Goal: Transaction & Acquisition: Purchase product/service

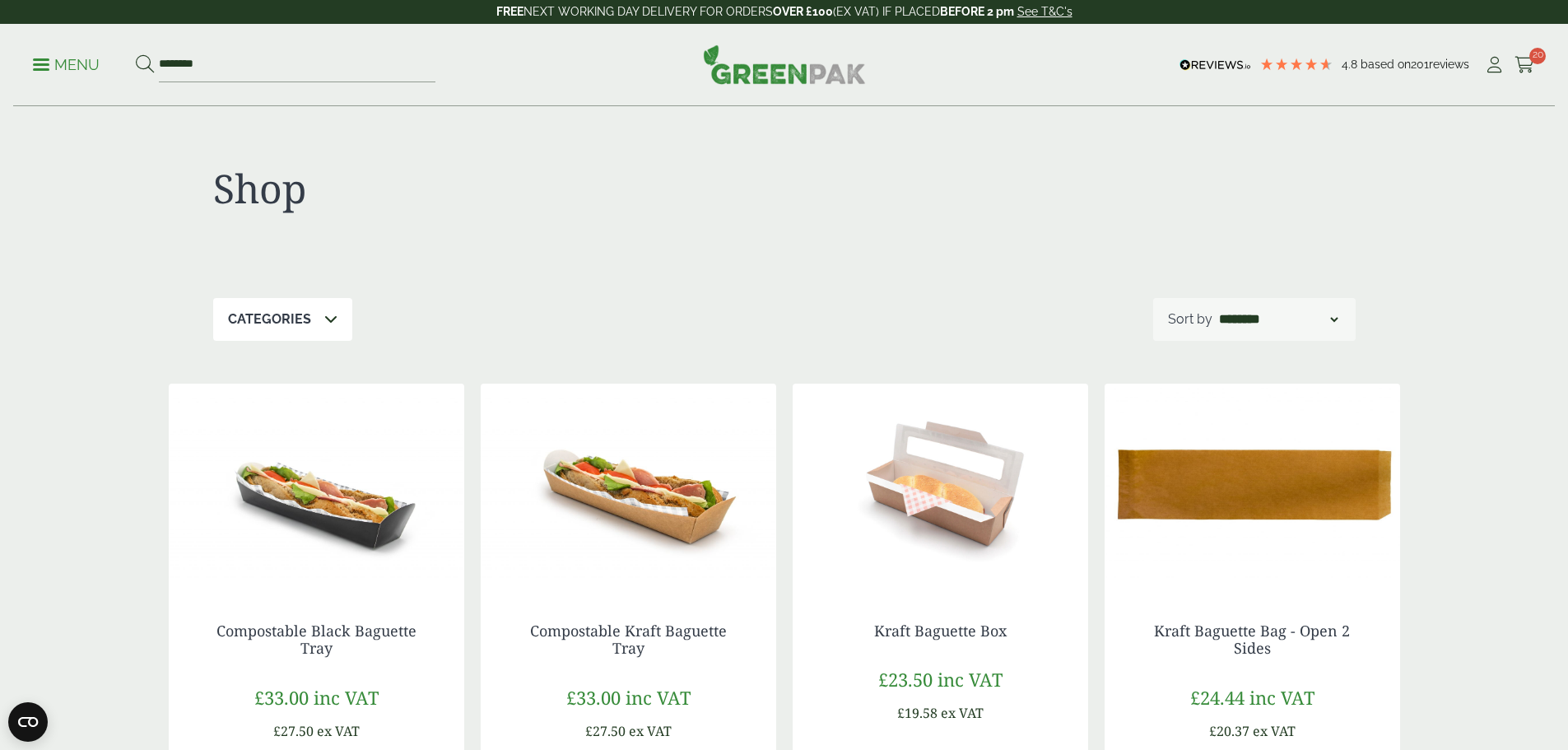
click at [1480, 533] on div "Shop Categories Bags (1) Bags & Wraps (1) Baguette Trays (2) Cold Food Packagin…" at bounding box center [784, 559] width 1568 height 904
click at [1521, 72] on icon at bounding box center [1524, 65] width 20 height 17
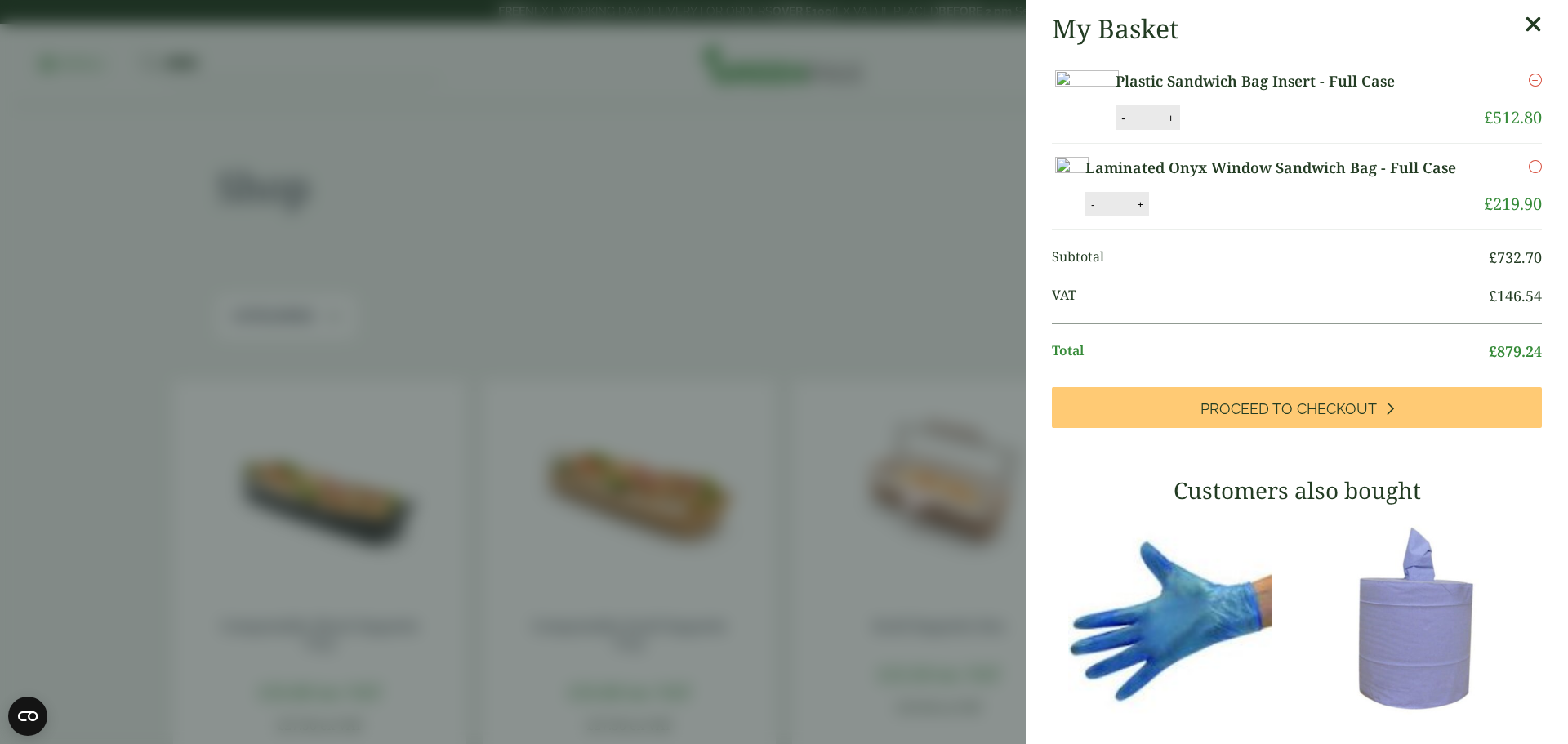
click at [507, 246] on aside "My Basket Plastic Sandwich Bag Insert - Full Case Plastic Sandwich Bag Insert -…" at bounding box center [784, 372] width 1568 height 744
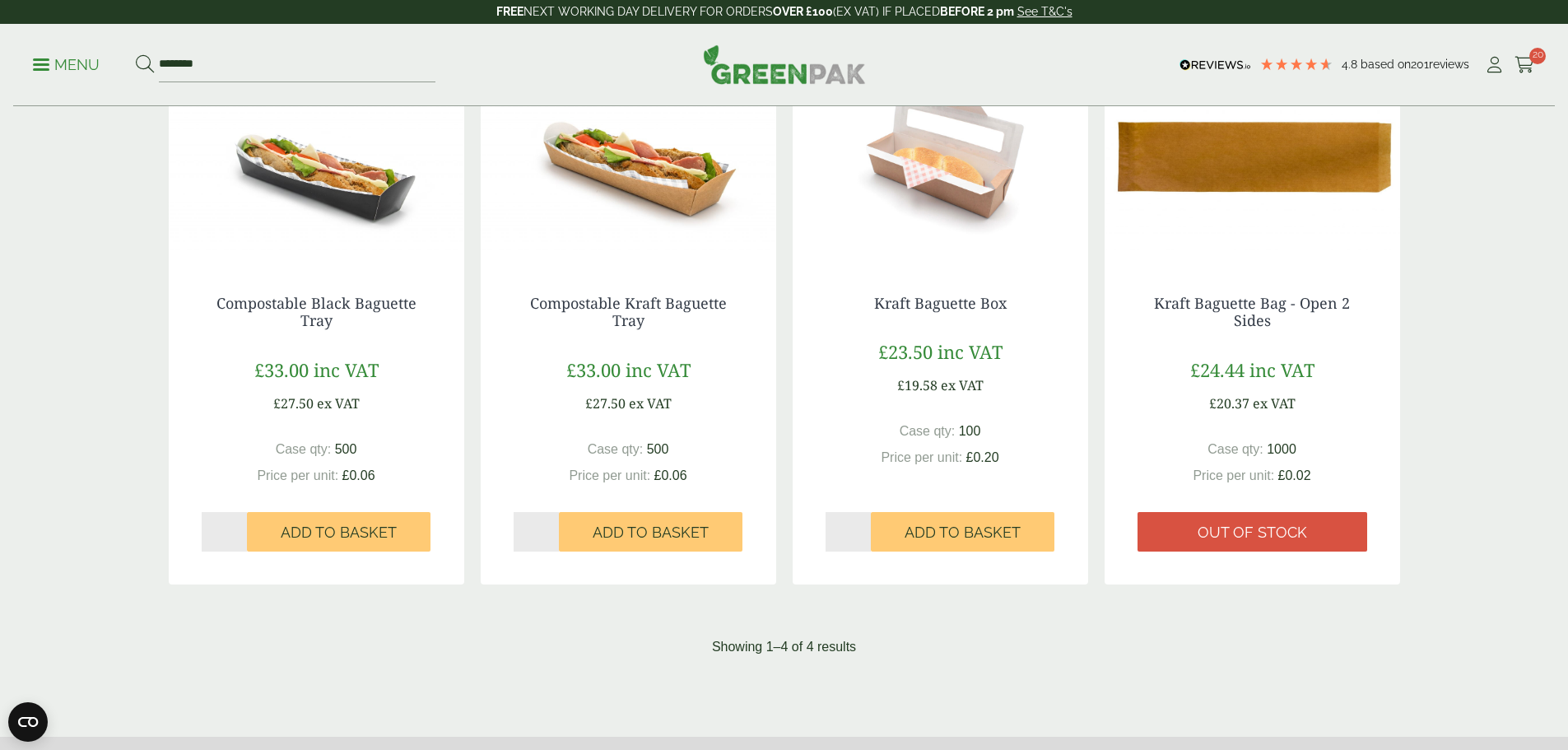
scroll to position [330, 0]
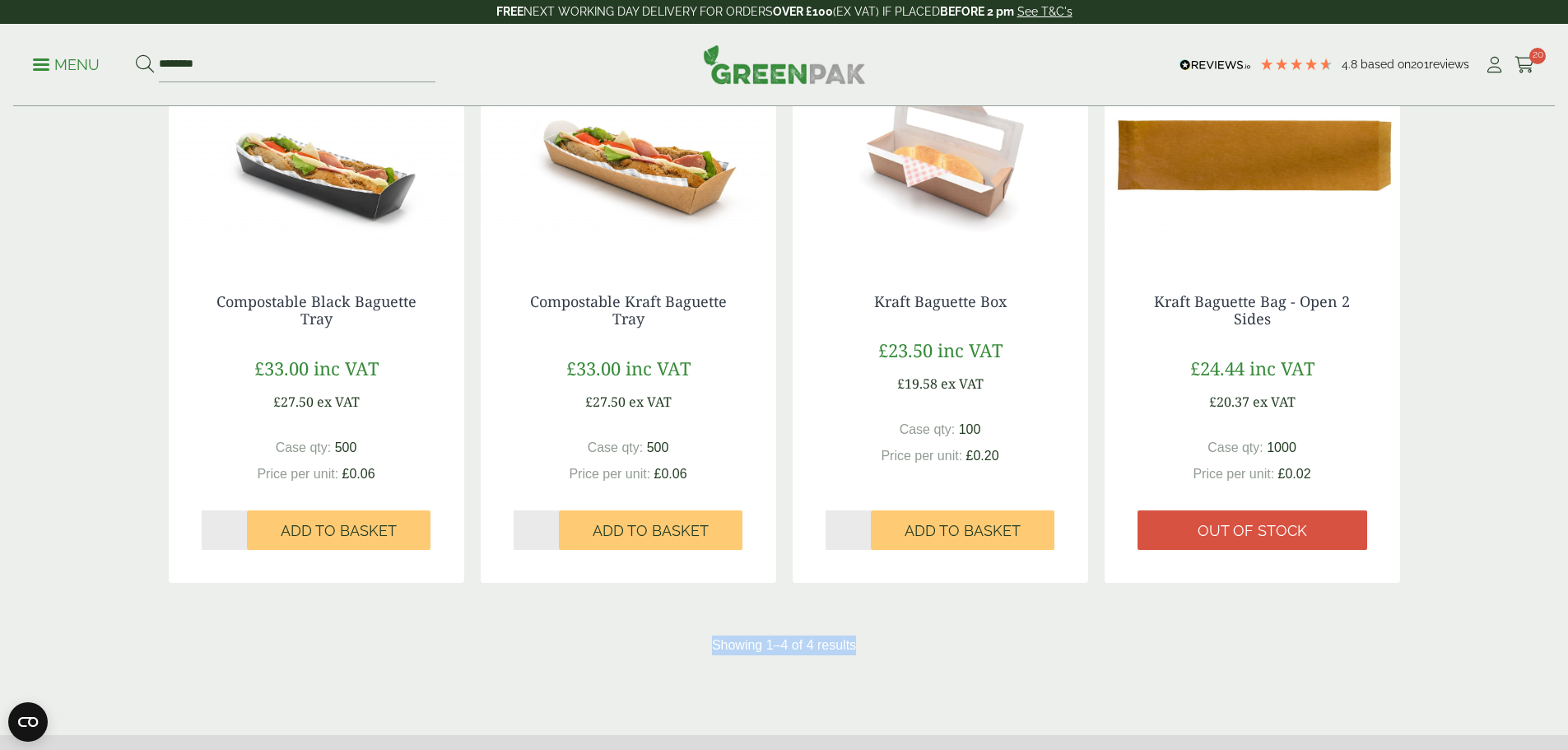
drag, startPoint x: 874, startPoint y: 644, endPoint x: 744, endPoint y: 660, distance: 131.0
click at [744, 660] on div "Shop Categories Bags (1) Bags & Wraps (1) Baguette Trays (2) Cold Food Packagin…" at bounding box center [785, 230] width 1251 height 904
drag, startPoint x: 743, startPoint y: 659, endPoint x: 753, endPoint y: 656, distance: 10.4
click at [747, 659] on div "Shop Categories Bags (1) Bags & Wraps (1) Baguette Trays (2) Cold Food Packagin…" at bounding box center [785, 230] width 1251 height 904
drag, startPoint x: 870, startPoint y: 644, endPoint x: 898, endPoint y: 658, distance: 31.3
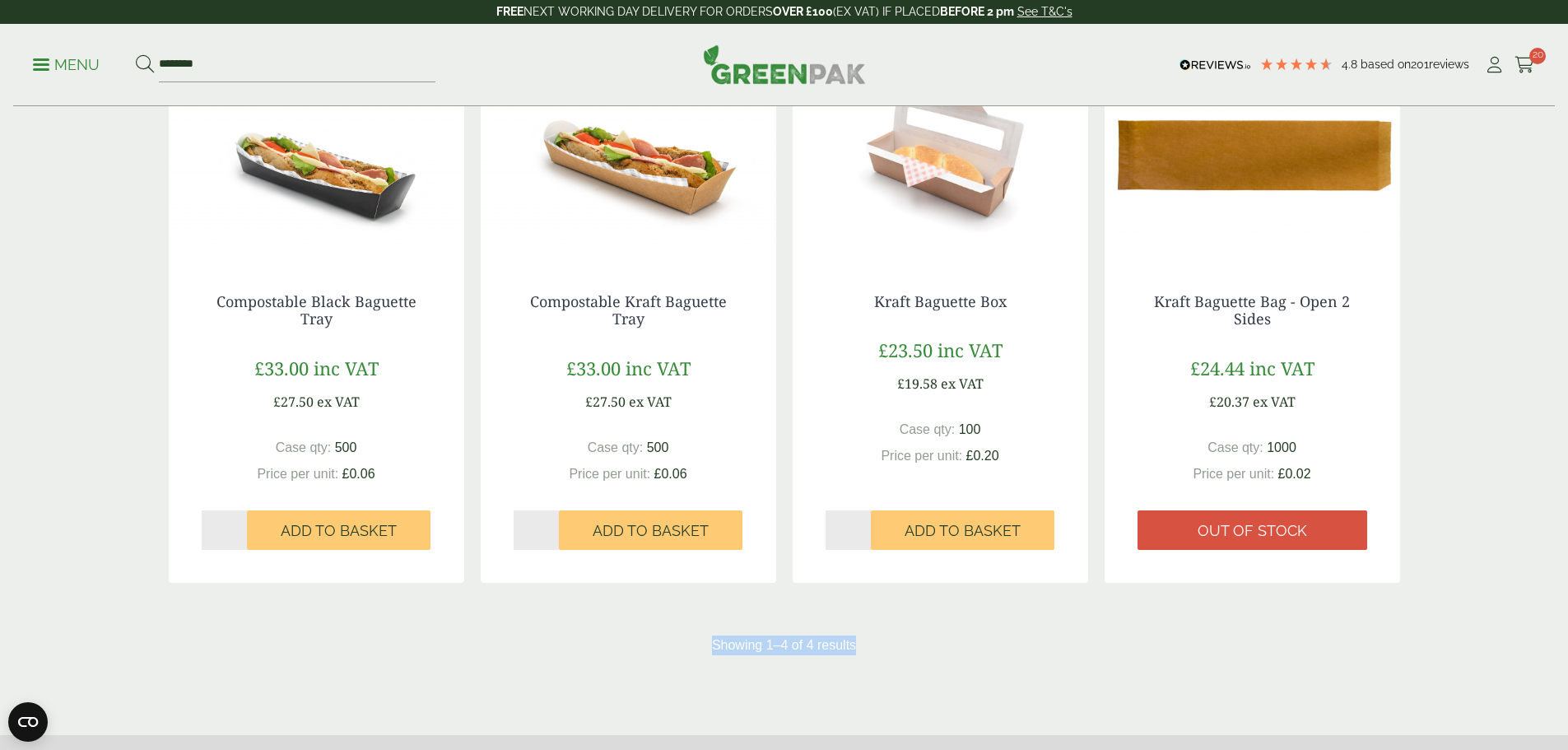
click at [898, 658] on div "Shop Categories Bags (1) Bags & Wraps (1) Baguette Trays (2) Cold Food Packagin…" at bounding box center [785, 230] width 1251 height 904
click at [877, 651] on div "Showing 1–4 of 4 results" at bounding box center [784, 645] width 1231 height 19
drag, startPoint x: 915, startPoint y: 643, endPoint x: 865, endPoint y: 656, distance: 51.7
click at [897, 647] on div "Showing 1–4 of 4 results" at bounding box center [784, 645] width 1231 height 19
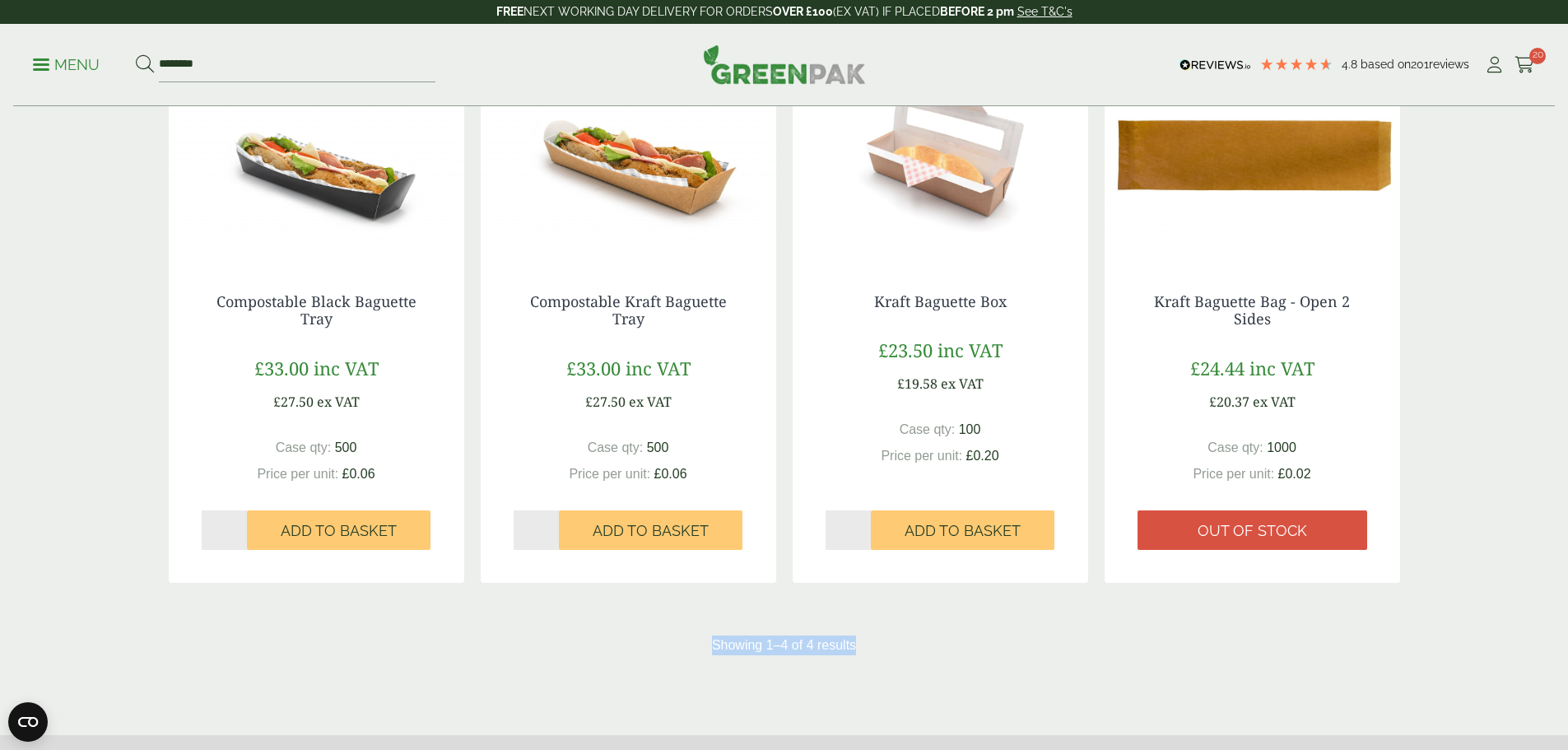
drag, startPoint x: 857, startPoint y: 646, endPoint x: 902, endPoint y: 659, distance: 46.8
click at [901, 658] on div "Shop Categories Bags (1) Bags & Wraps (1) Baguette Trays (2) Cold Food Packagin…" at bounding box center [785, 230] width 1251 height 904
click at [902, 659] on div "Shop Categories Bags (1) Bags & Wraps (1) Baguette Trays (2) Cold Food Packagin…" at bounding box center [785, 230] width 1251 height 904
drag, startPoint x: 889, startPoint y: 655, endPoint x: 722, endPoint y: 644, distance: 167.4
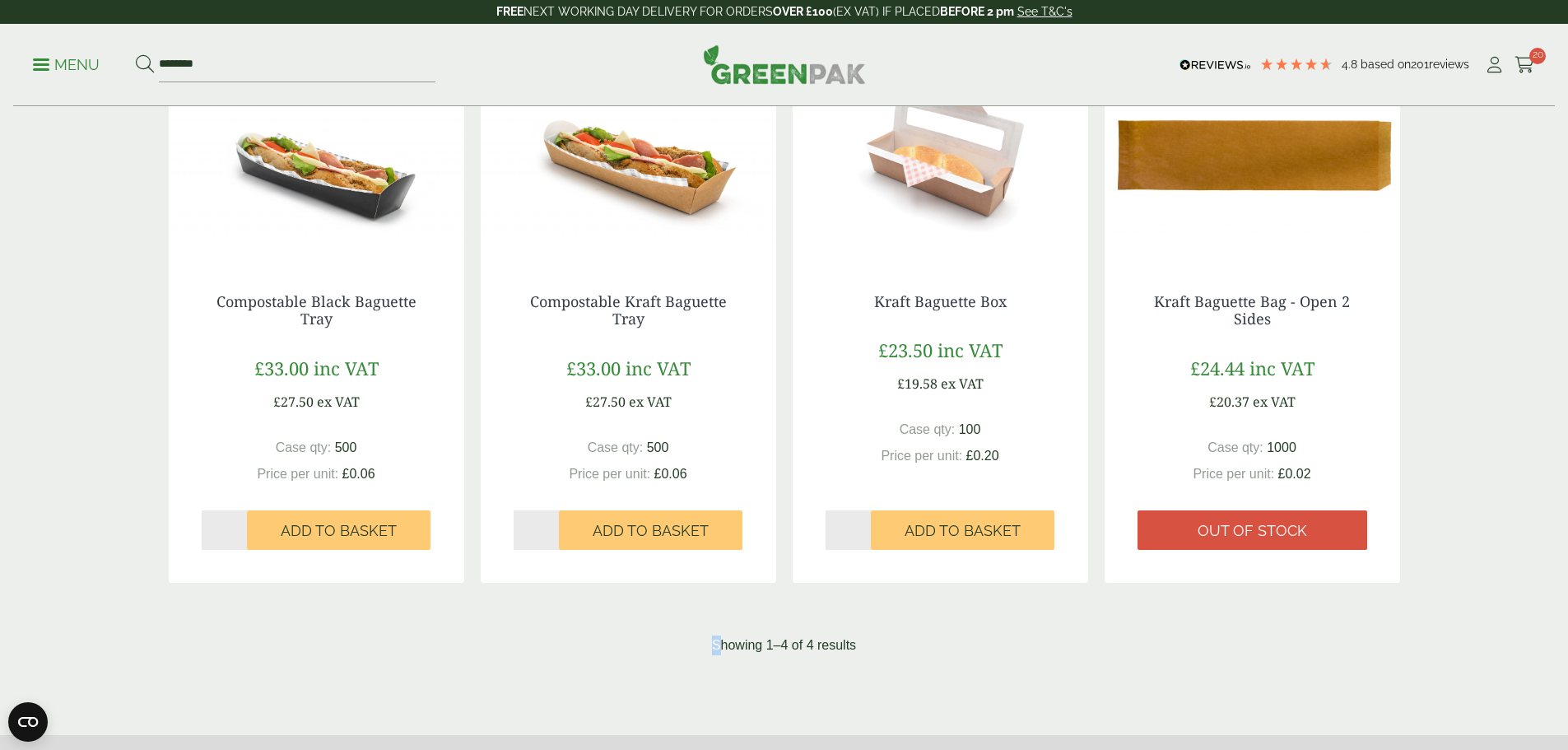
click at [719, 644] on div "Showing 1–4 of 4 results" at bounding box center [784, 645] width 1231 height 19
click at [735, 641] on p "Showing 1–4 of 4 results" at bounding box center [784, 645] width 144 height 19
drag, startPoint x: 721, startPoint y: 641, endPoint x: 874, endPoint y: 657, distance: 153.8
click at [874, 657] on div "Shop Categories Bags (1) Bags & Wraps (1) Baguette Trays (2) Cold Food Packagin…" at bounding box center [785, 230] width 1251 height 904
click at [876, 657] on div "Shop Categories Bags (1) Bags & Wraps (1) Baguette Trays (2) Cold Food Packagin…" at bounding box center [785, 230] width 1251 height 904
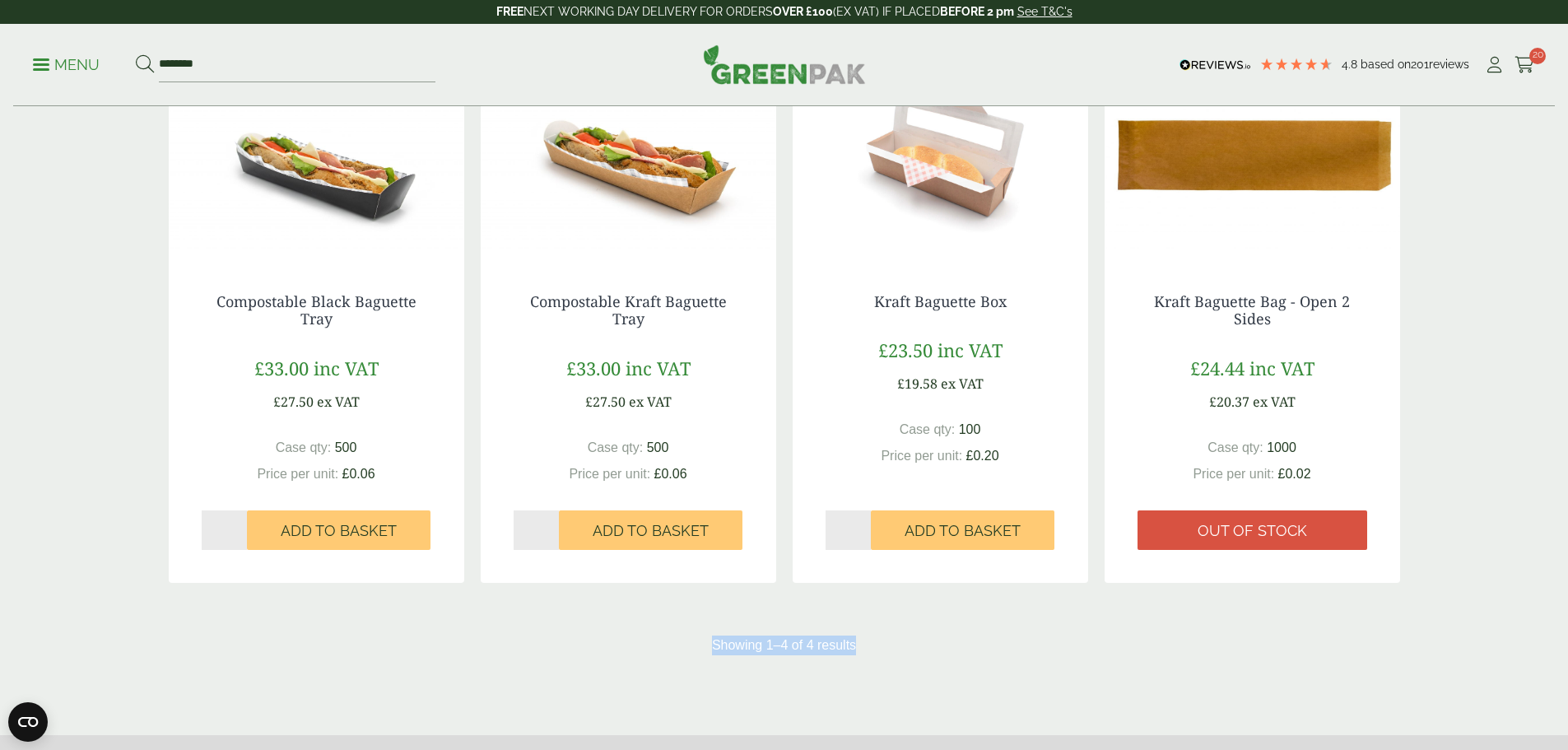
drag, startPoint x: 856, startPoint y: 651, endPoint x: 704, endPoint y: 644, distance: 152.2
click at [704, 644] on div "Showing 1–4 of 4 results" at bounding box center [784, 645] width 1231 height 19
click at [705, 643] on div "Showing 1–4 of 4 results" at bounding box center [784, 645] width 1231 height 19
click at [710, 642] on div "Showing 1–4 of 4 results" at bounding box center [784, 645] width 1231 height 19
drag, startPoint x: 714, startPoint y: 642, endPoint x: 885, endPoint y: 657, distance: 171.7
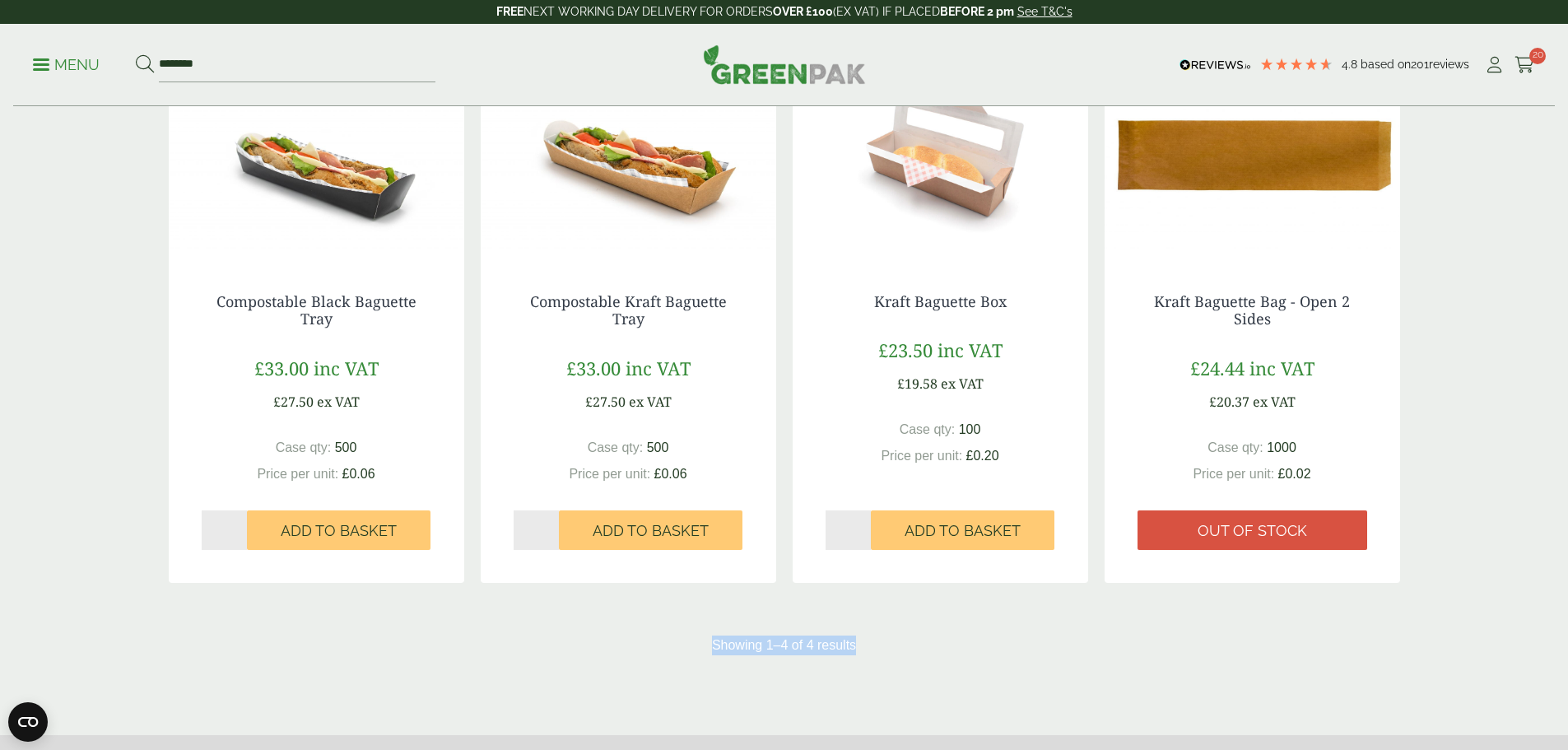
click at [885, 657] on div "Shop Categories Bags (1) Bags & Wraps (1) Baguette Trays (2) Cold Food Packagin…" at bounding box center [785, 230] width 1251 height 904
click at [885, 655] on div "Shop Categories Bags (1) Bags & Wraps (1) Baguette Trays (2) Cold Food Packagin…" at bounding box center [785, 230] width 1251 height 904
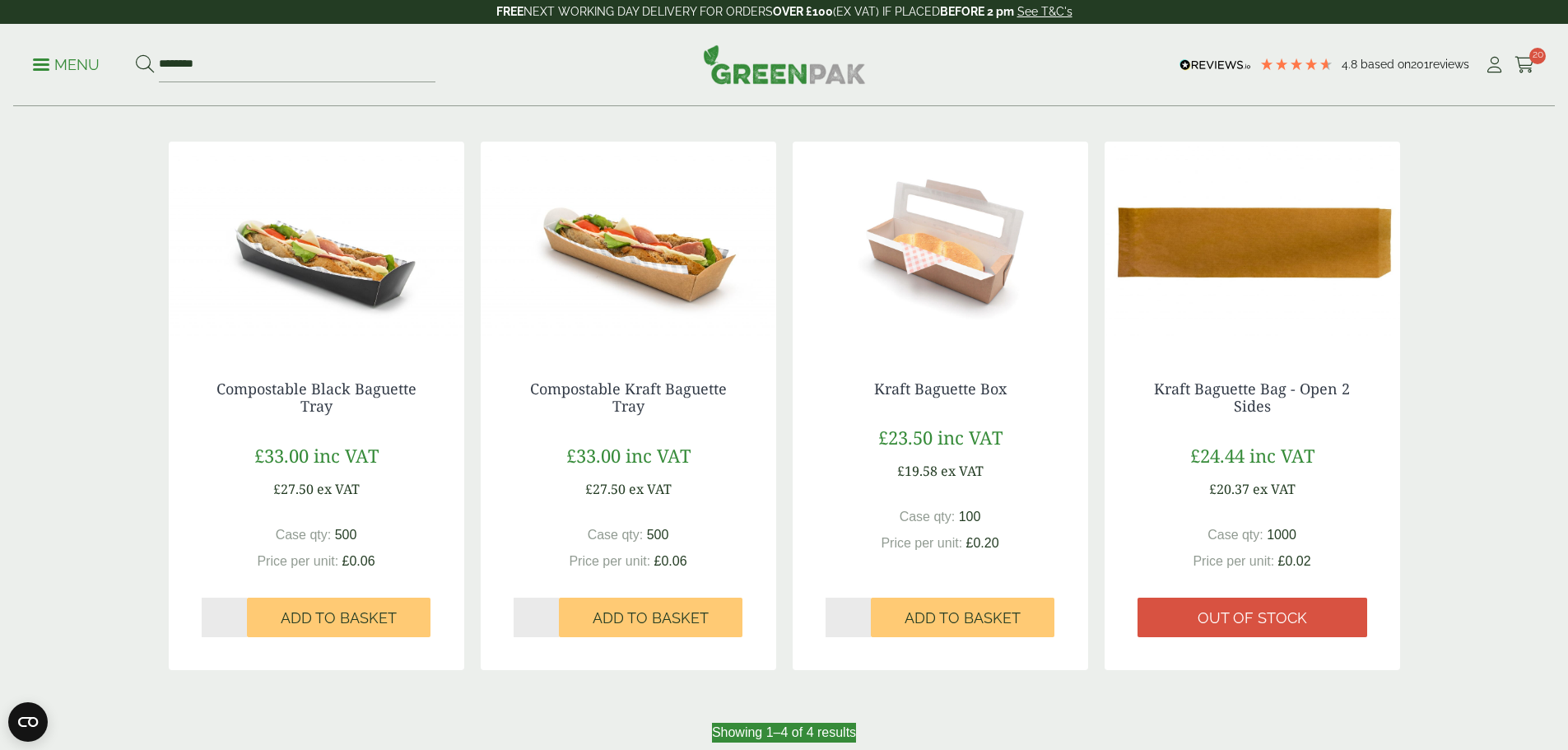
scroll to position [0, 0]
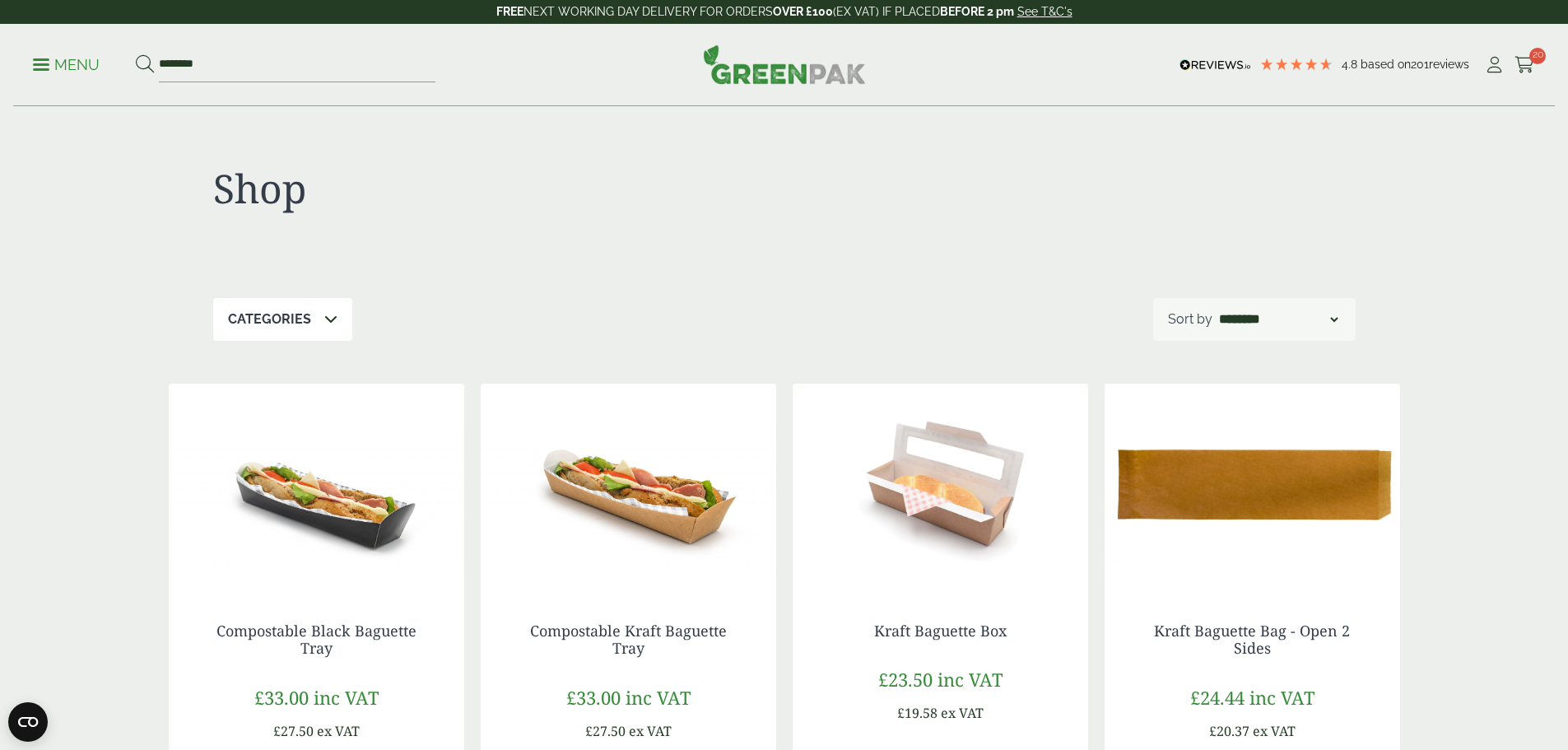
click at [1435, 445] on div "Shop Categories Bags (1) Bags & Wraps (1) Baguette Trays (2) Cold Food Packagin…" at bounding box center [784, 559] width 1568 height 904
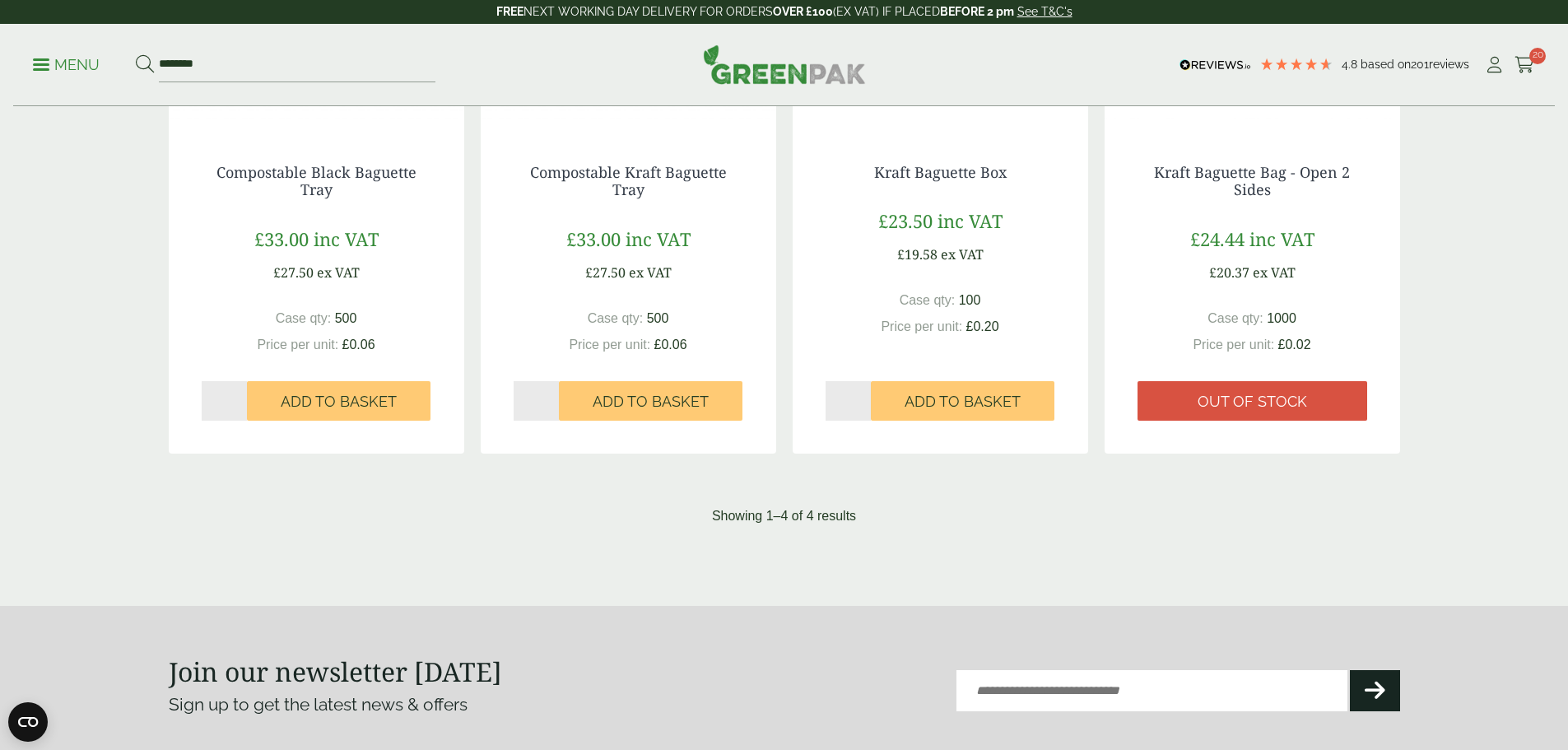
scroll to position [330, 0]
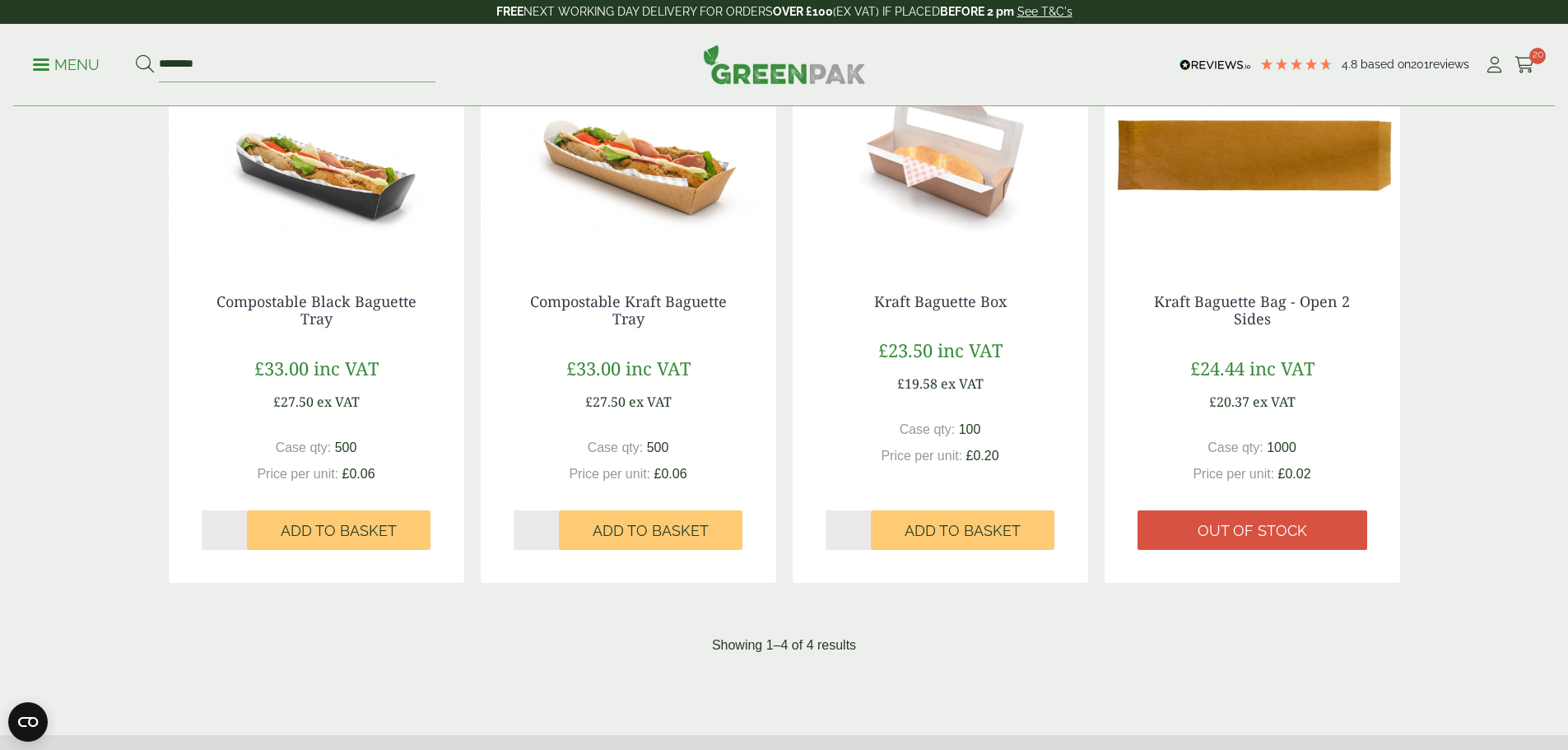
click at [1412, 562] on div "Shop Categories Bags (1) Bags & Wraps (1) Baguette Trays (2) Cold Food Packagin…" at bounding box center [784, 230] width 1568 height 904
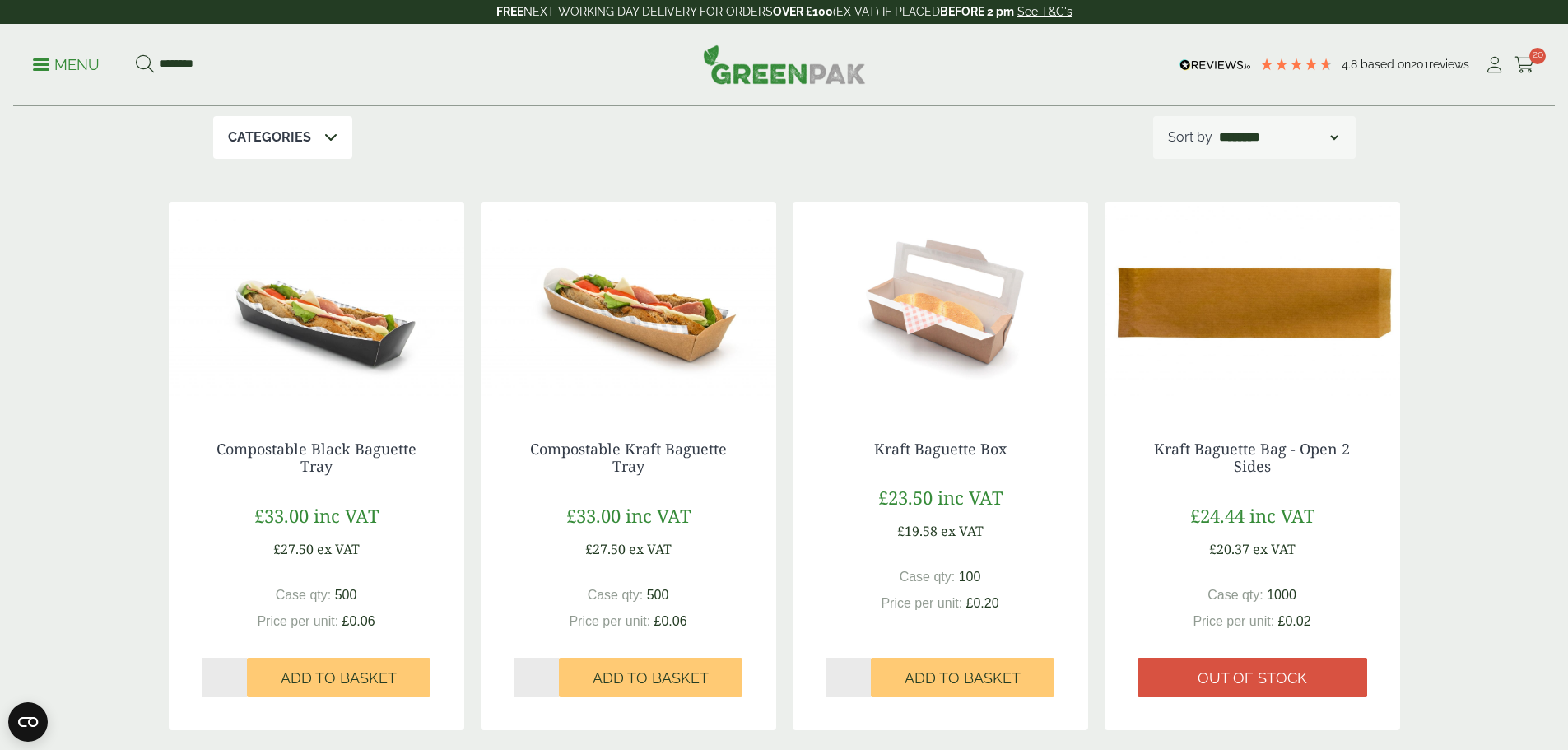
scroll to position [165, 0]
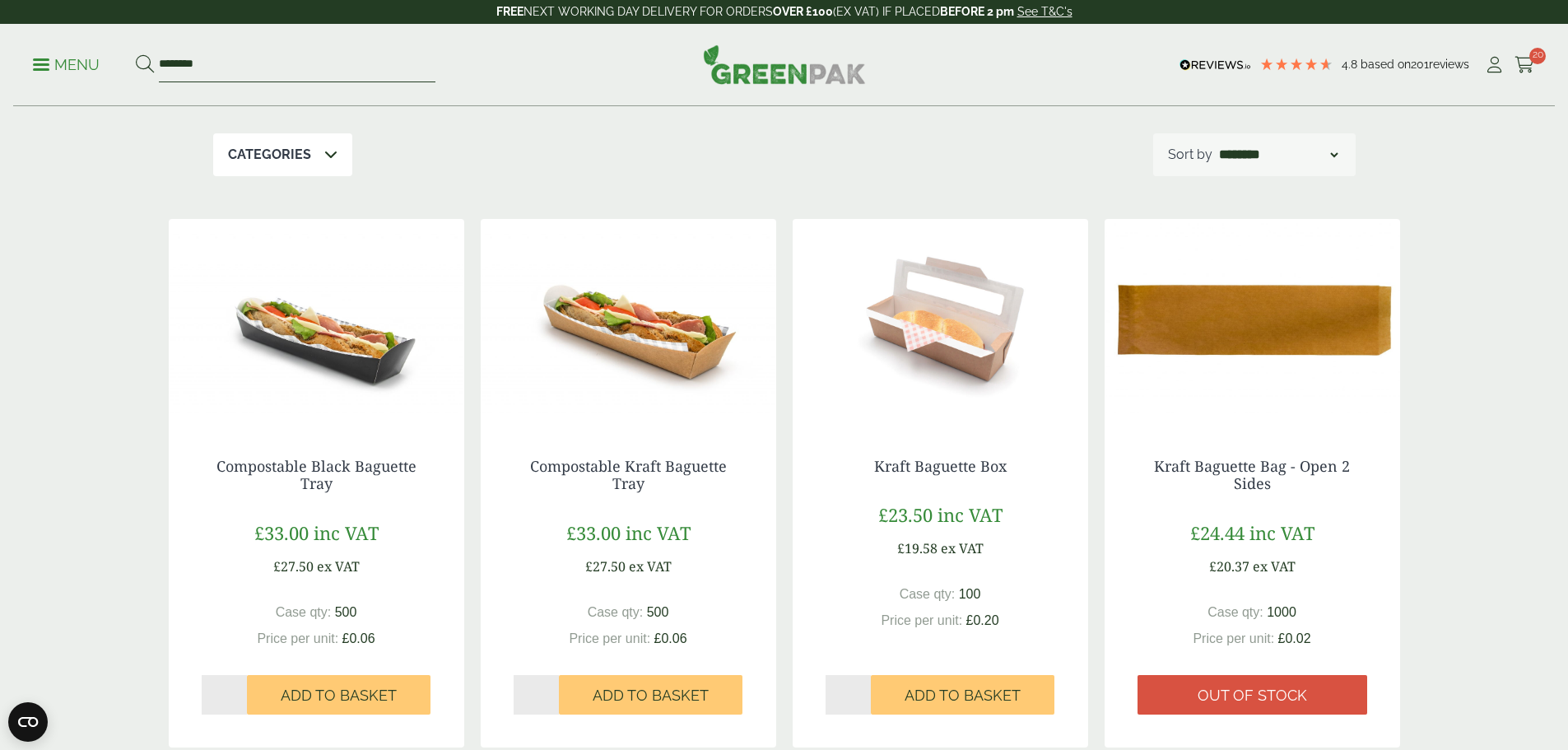
click at [376, 70] on input "********" at bounding box center [297, 65] width 277 height 34
drag, startPoint x: 242, startPoint y: 62, endPoint x: 168, endPoint y: 65, distance: 74.1
click at [168, 65] on input "********" at bounding box center [297, 65] width 277 height 34
type input "****"
click at [136, 55] on button at bounding box center [145, 65] width 19 height 21
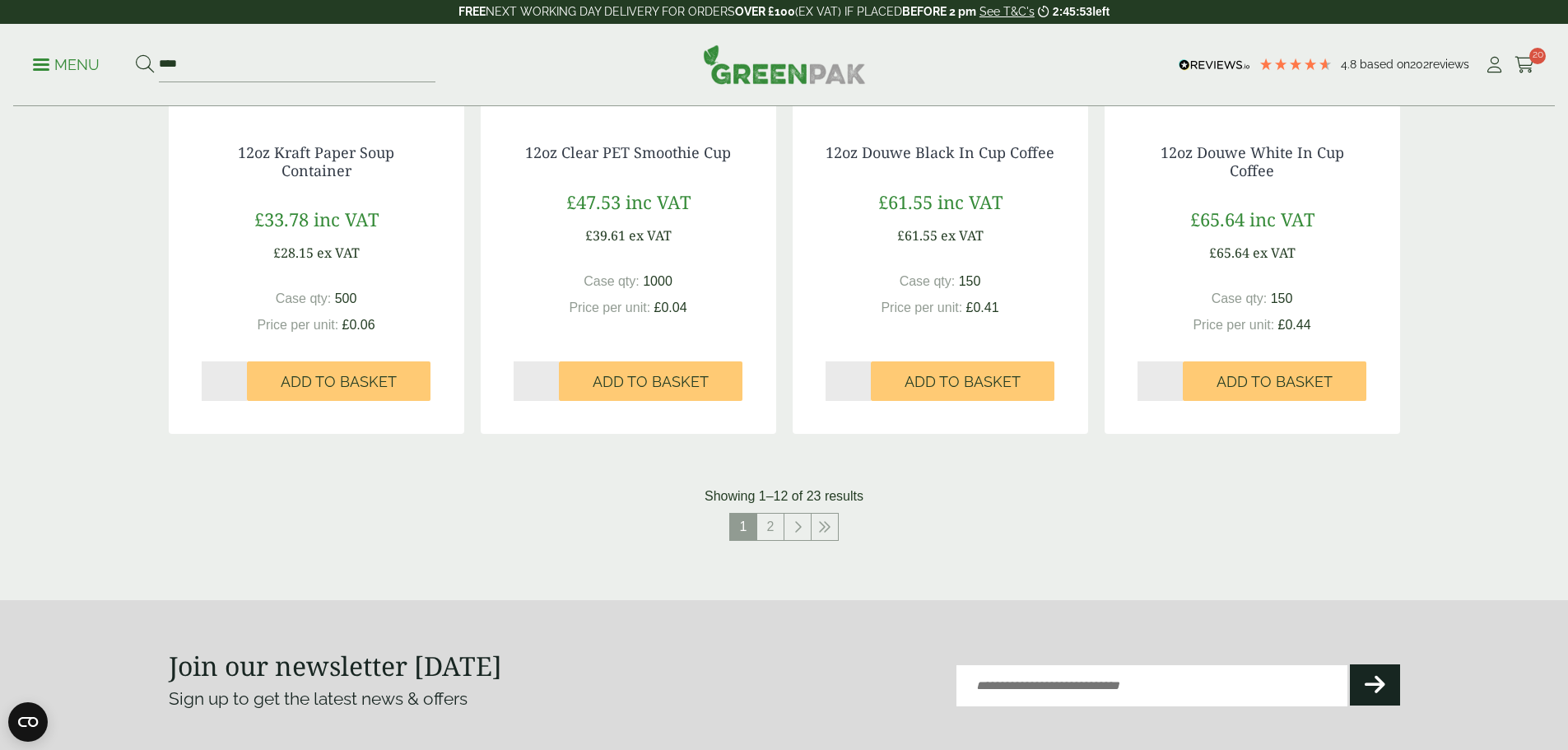
scroll to position [1606, 0]
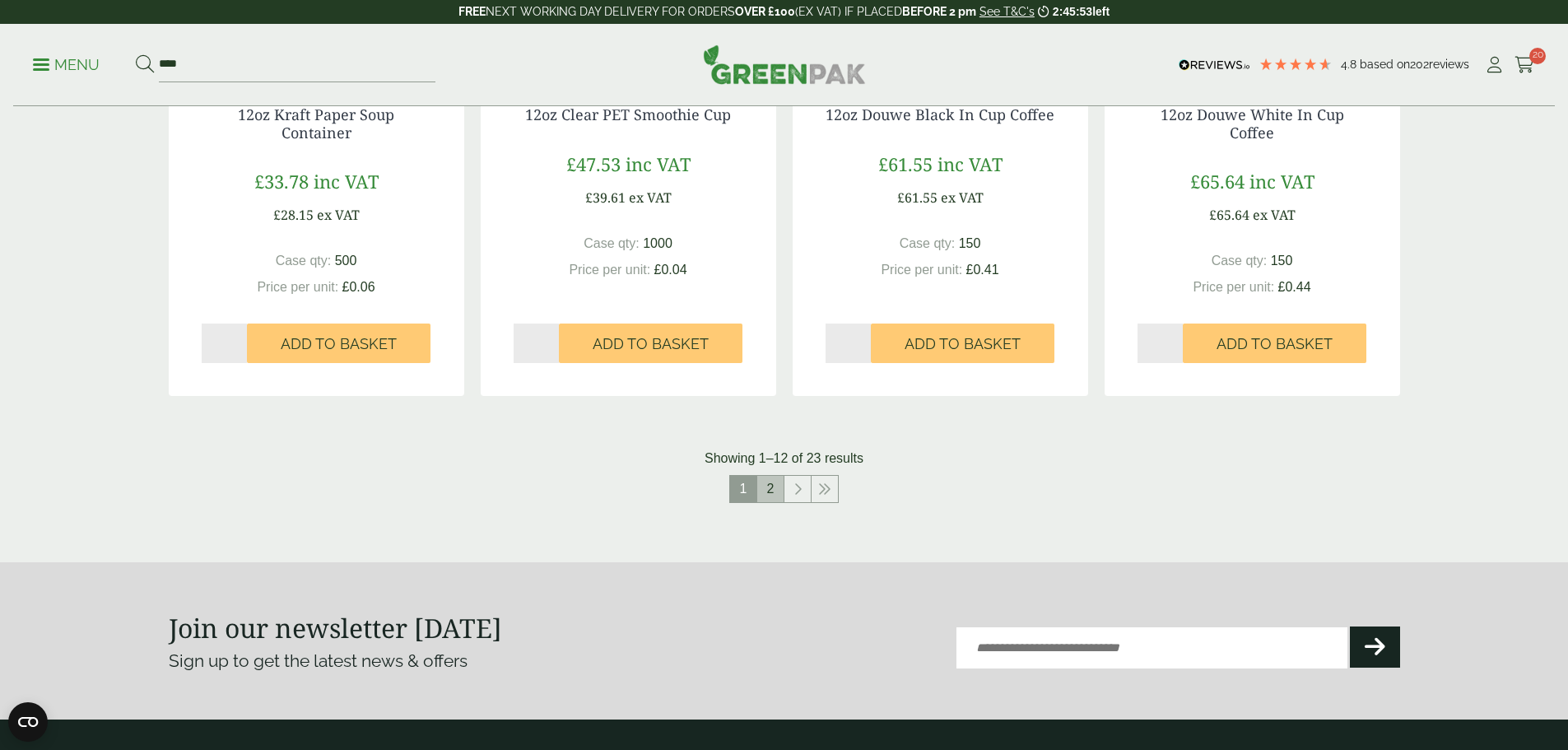
click at [770, 494] on link "2" at bounding box center [770, 489] width 26 height 26
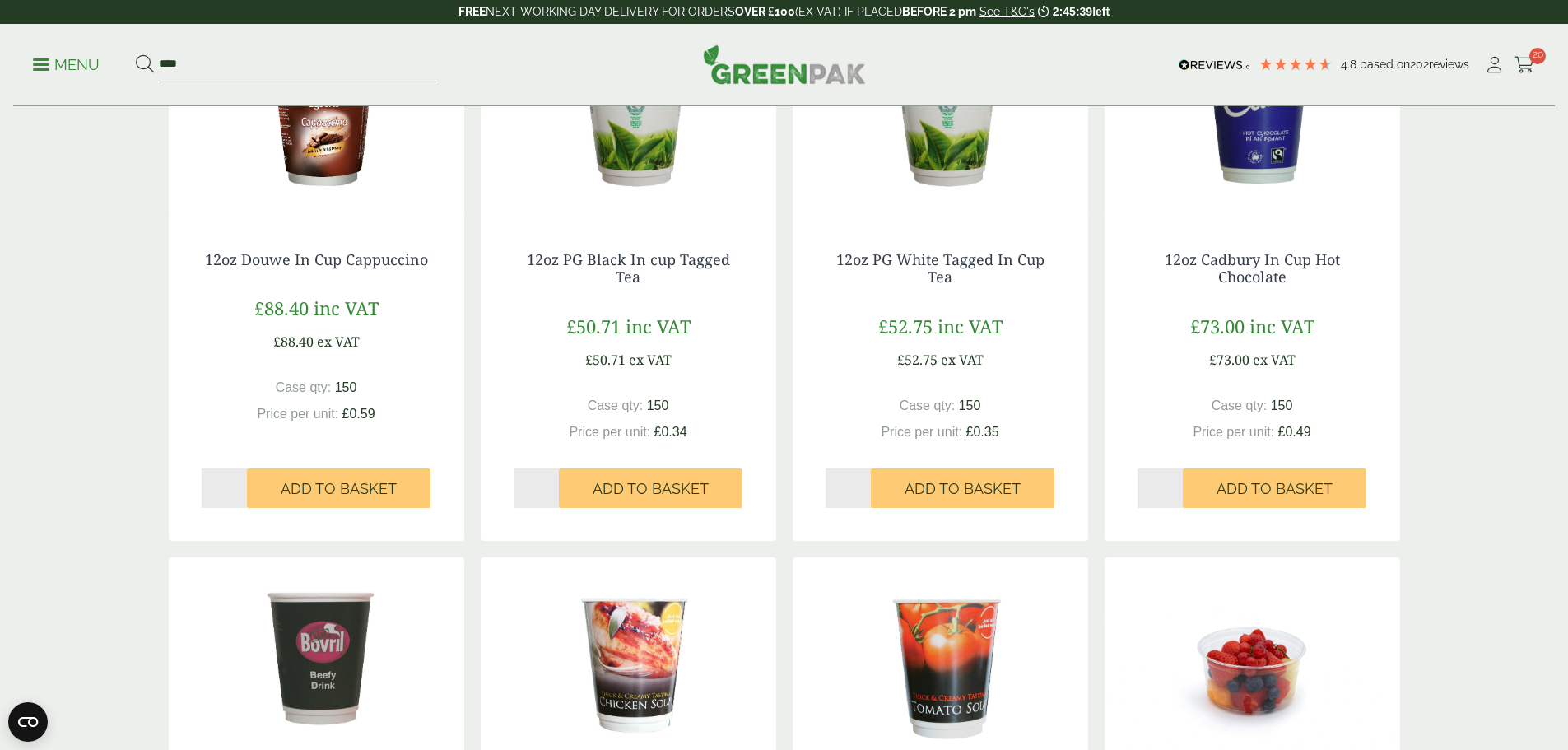
scroll to position [206, 0]
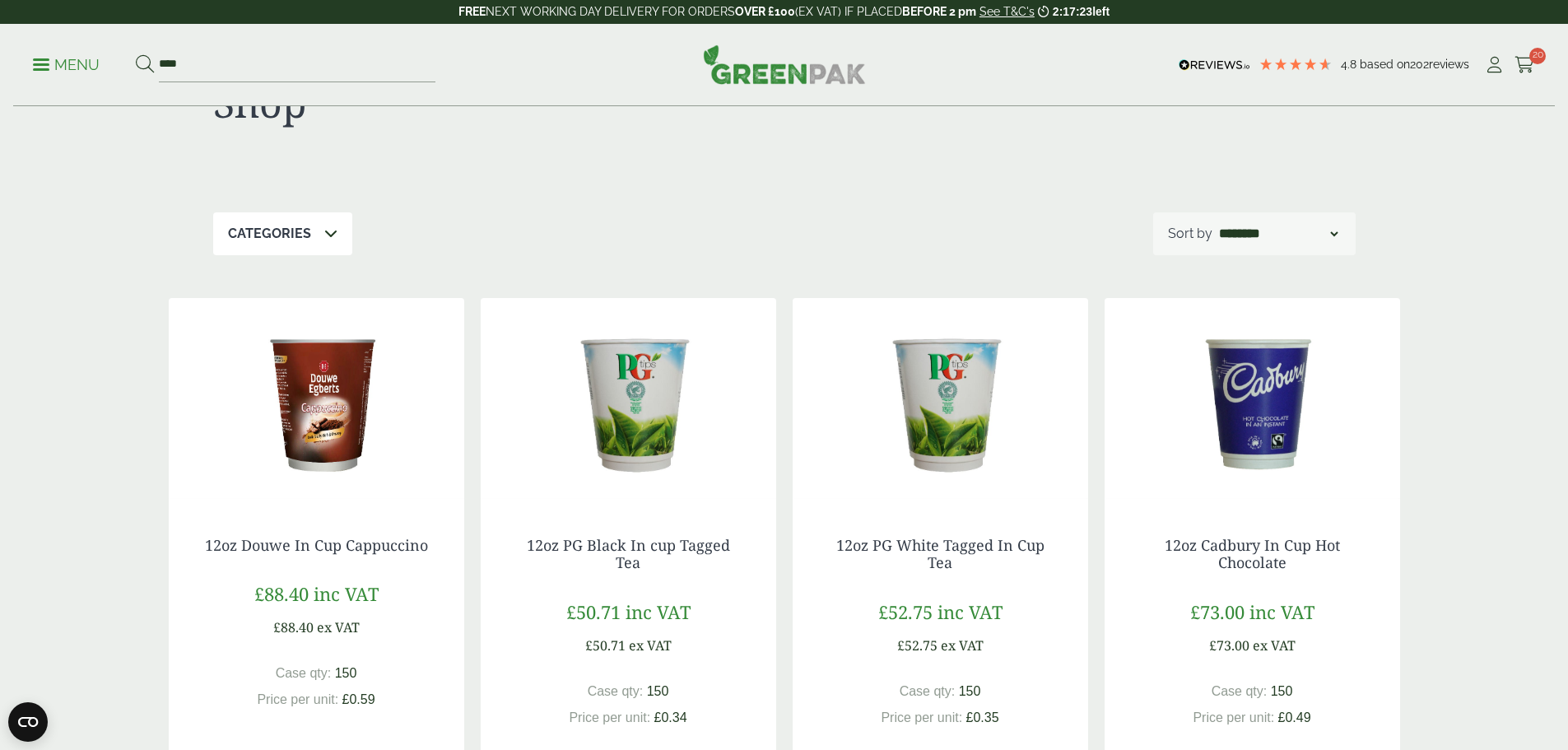
scroll to position [0, 0]
